Goal: Obtain resource: Obtain resource

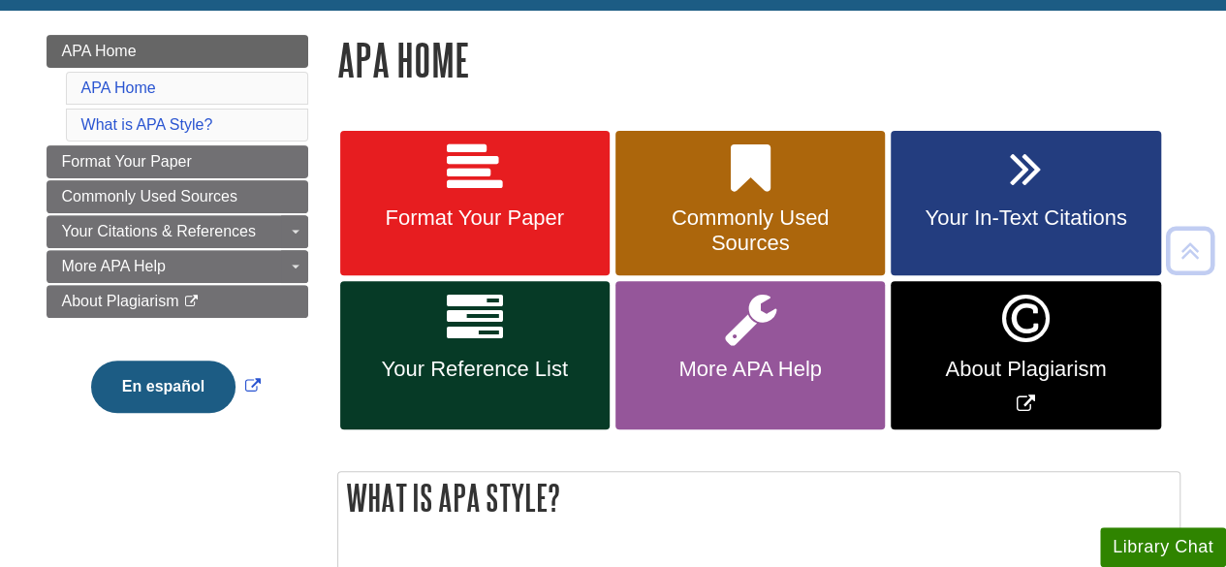
scroll to position [285, 0]
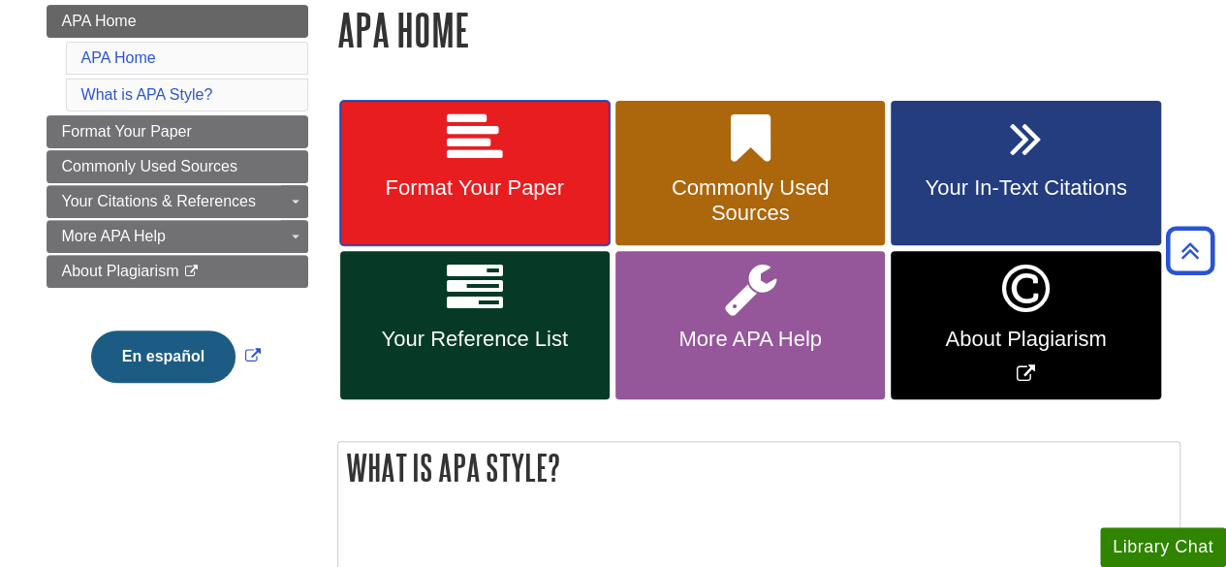
click at [439, 191] on span "Format Your Paper" at bounding box center [475, 187] width 240 height 25
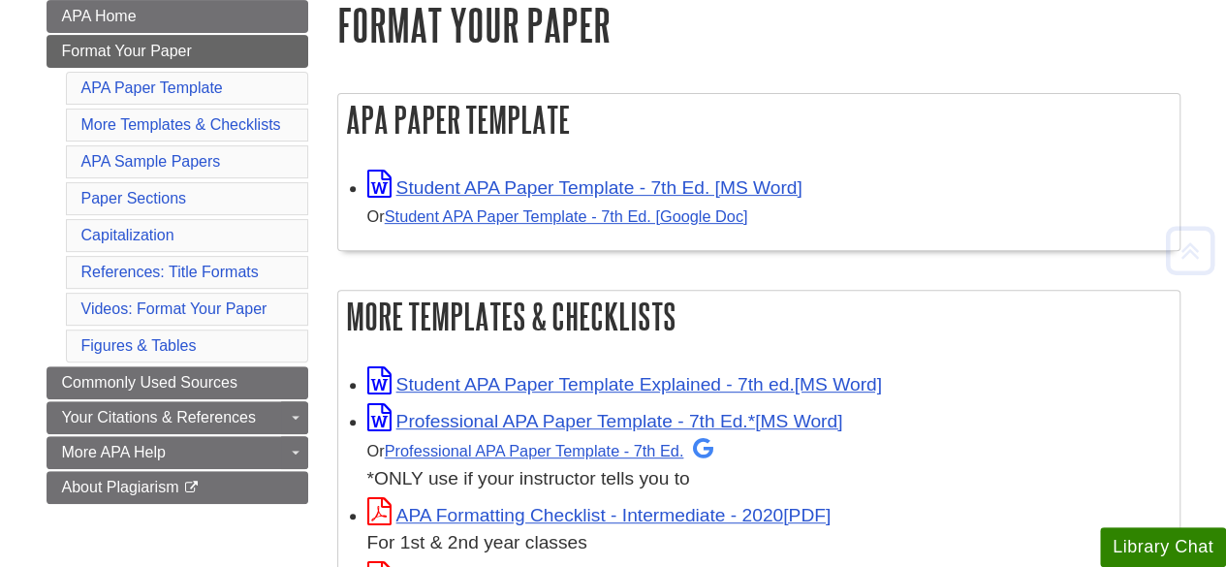
scroll to position [298, 0]
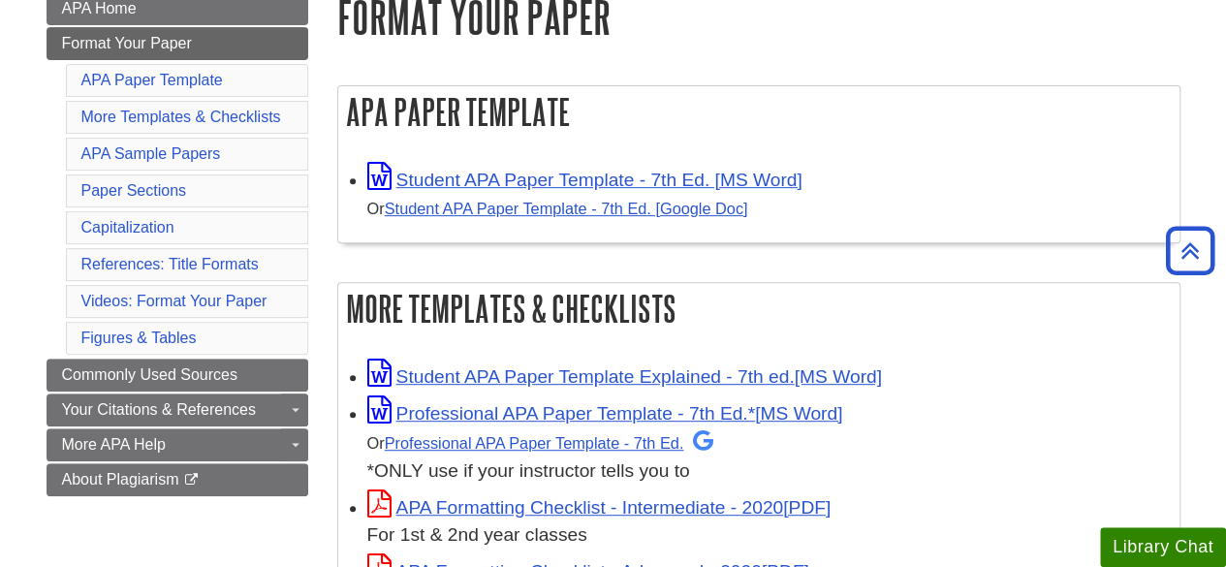
click at [505, 168] on div "Student APA Paper Template - 7th Ed. [MS Word] Or Student APA Paper Template - …" at bounding box center [768, 193] width 802 height 60
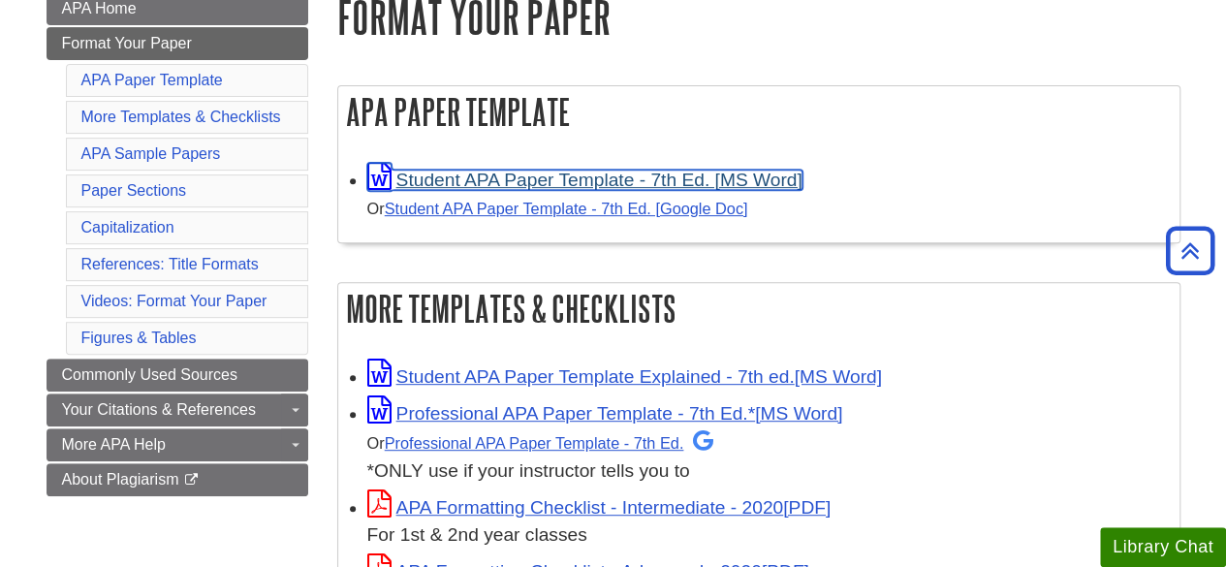
click at [510, 185] on link "Student APA Paper Template - 7th Ed. [MS Word]" at bounding box center [584, 180] width 435 height 20
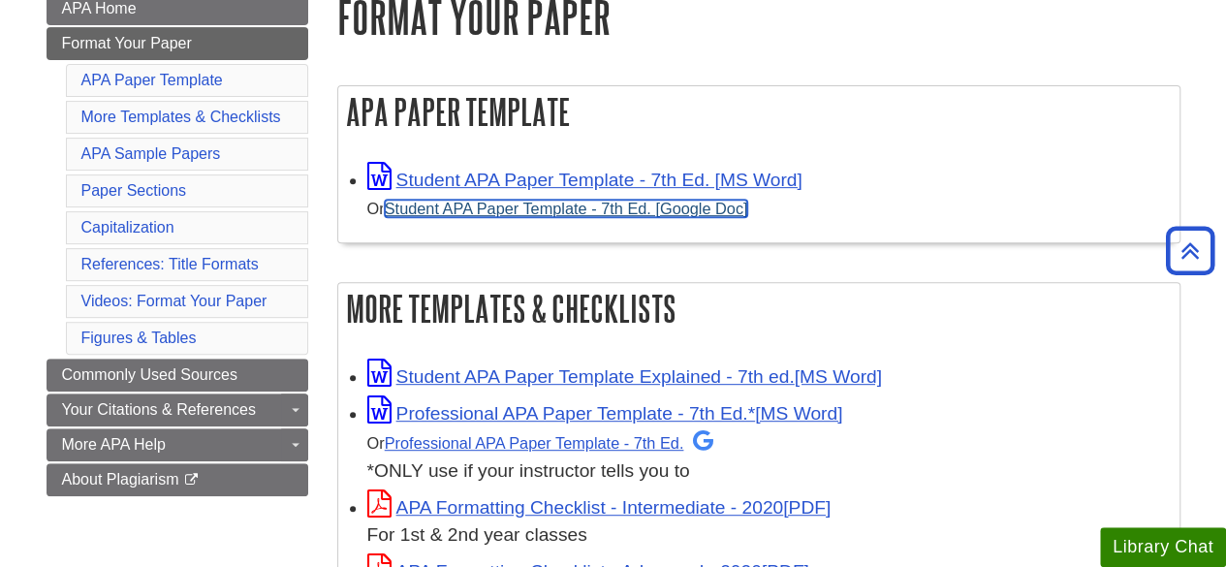
click at [624, 213] on link "Student APA Paper Template - 7th Ed. [Google Doc]" at bounding box center [566, 208] width 363 height 17
